Goal: Task Accomplishment & Management: Use online tool/utility

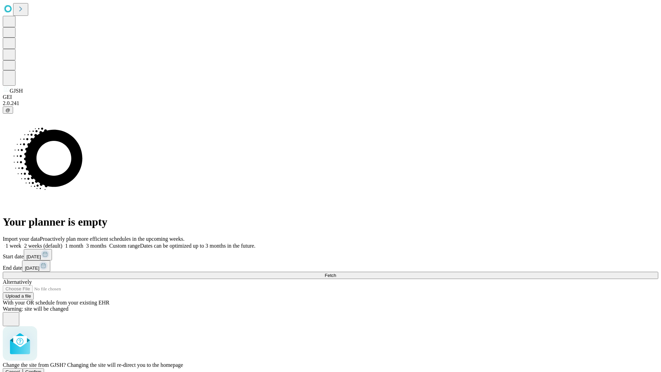
click at [42, 369] on span "Confirm" at bounding box center [33, 371] width 16 height 5
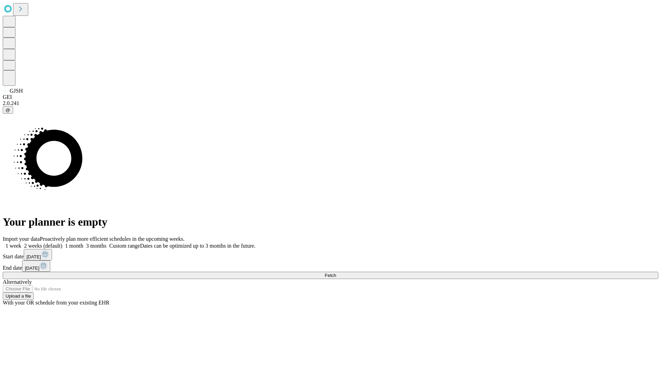
click at [21, 243] on label "1 week" at bounding box center [12, 246] width 19 height 6
click at [336, 273] on span "Fetch" at bounding box center [330, 275] width 11 height 5
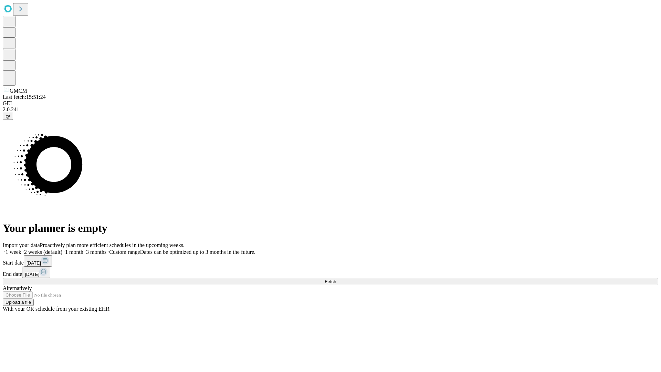
click at [21, 249] on label "1 week" at bounding box center [12, 252] width 19 height 6
click at [336, 279] on span "Fetch" at bounding box center [330, 281] width 11 height 5
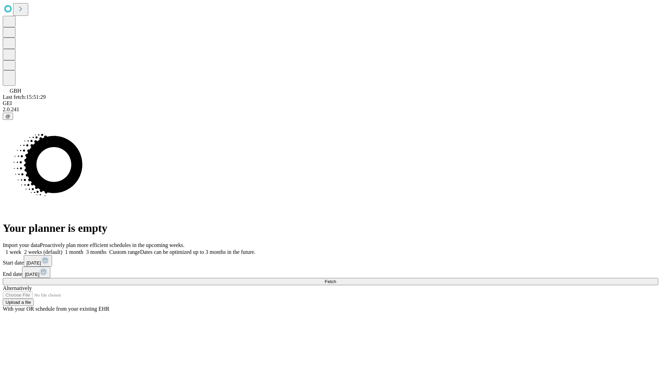
click at [21, 249] on label "1 week" at bounding box center [12, 252] width 19 height 6
click at [336, 279] on span "Fetch" at bounding box center [330, 281] width 11 height 5
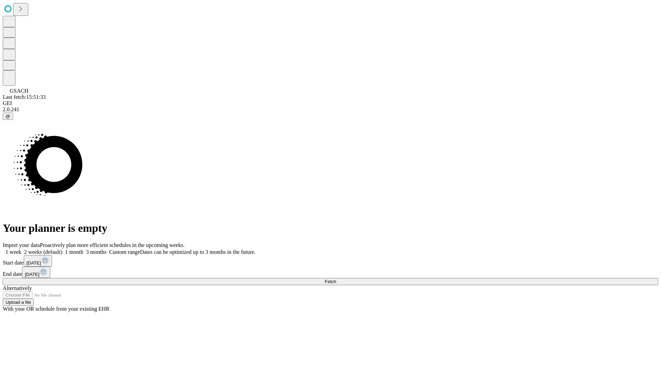
click at [21, 249] on label "1 week" at bounding box center [12, 252] width 19 height 6
click at [336, 279] on span "Fetch" at bounding box center [330, 281] width 11 height 5
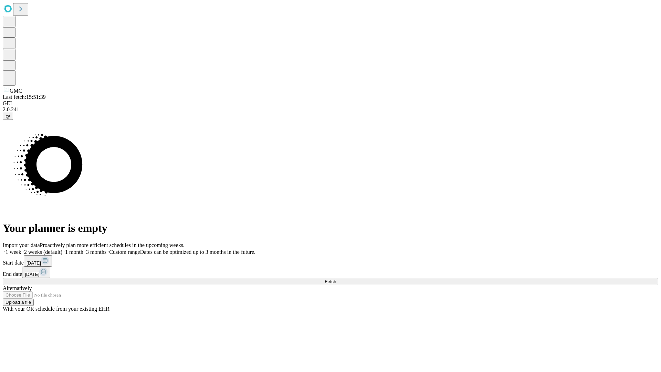
click at [336, 279] on span "Fetch" at bounding box center [330, 281] width 11 height 5
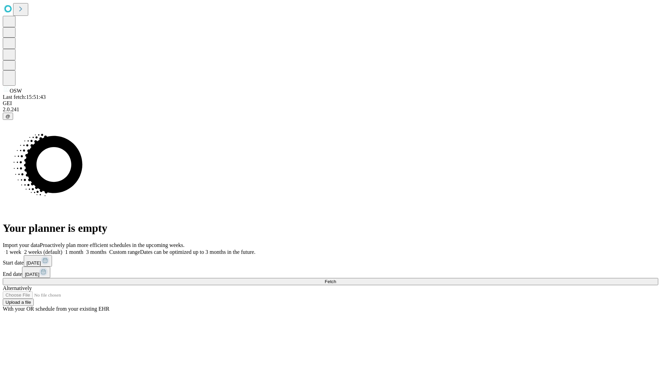
click at [21, 249] on label "1 week" at bounding box center [12, 252] width 19 height 6
click at [336, 279] on span "Fetch" at bounding box center [330, 281] width 11 height 5
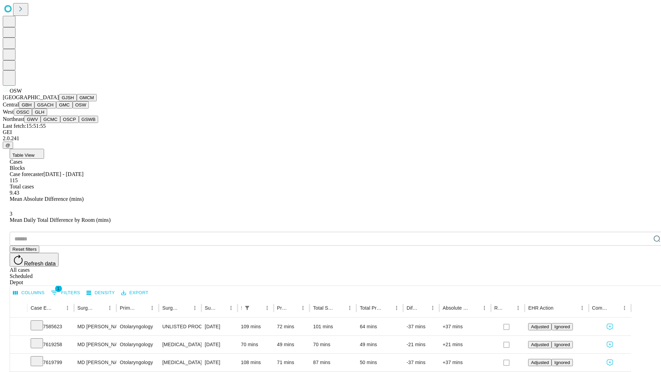
click at [32, 116] on button "OSSC" at bounding box center [23, 112] width 19 height 7
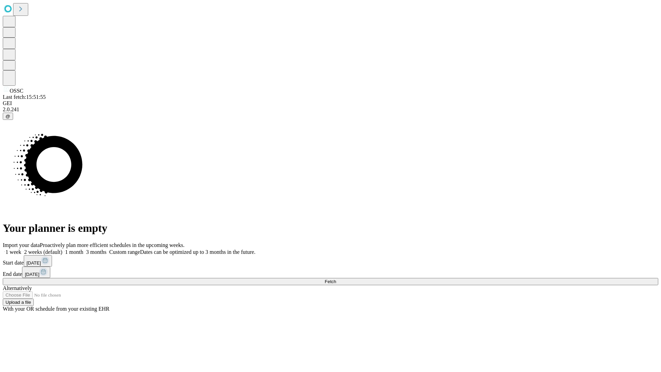
click at [21, 249] on label "1 week" at bounding box center [12, 252] width 19 height 6
click at [336, 279] on span "Fetch" at bounding box center [330, 281] width 11 height 5
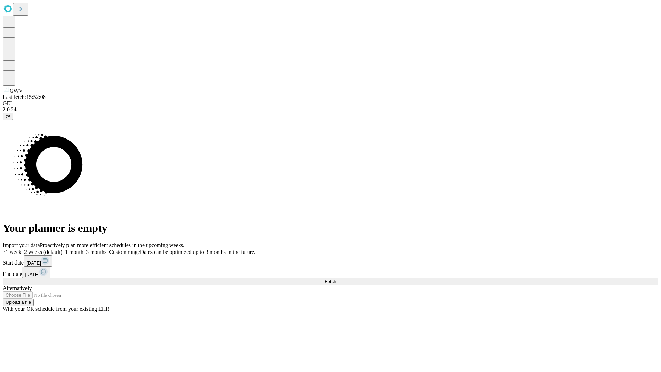
click at [21, 249] on label "1 week" at bounding box center [12, 252] width 19 height 6
click at [336, 279] on span "Fetch" at bounding box center [330, 281] width 11 height 5
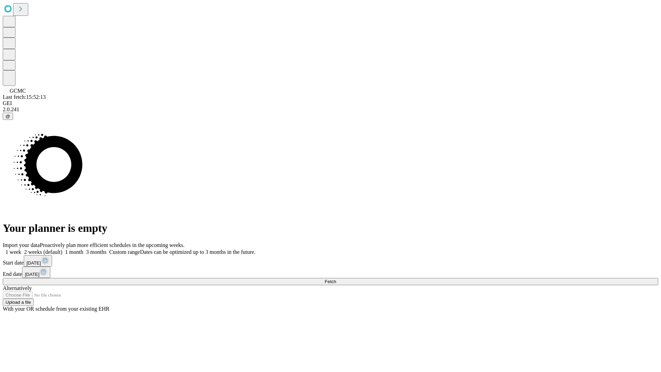
click at [21, 249] on label "1 week" at bounding box center [12, 252] width 19 height 6
click at [336, 279] on span "Fetch" at bounding box center [330, 281] width 11 height 5
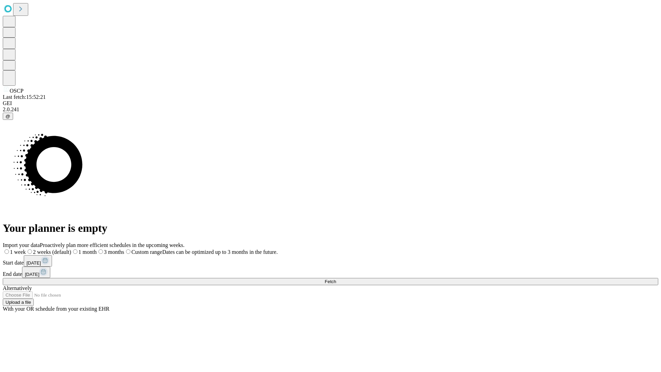
click at [26, 249] on label "1 week" at bounding box center [14, 252] width 23 height 6
click at [336, 279] on span "Fetch" at bounding box center [330, 281] width 11 height 5
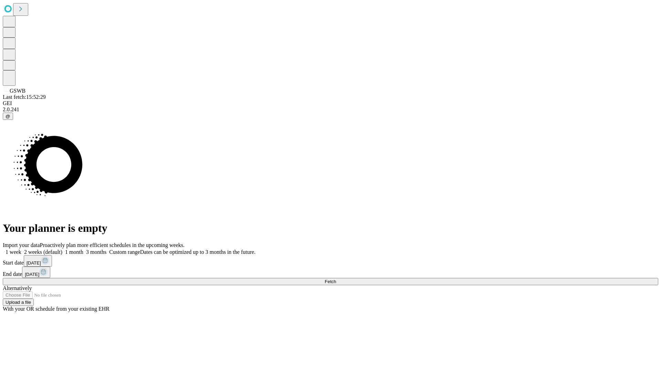
click at [21, 249] on label "1 week" at bounding box center [12, 252] width 19 height 6
click at [336, 279] on span "Fetch" at bounding box center [330, 281] width 11 height 5
